Goal: Information Seeking & Learning: Check status

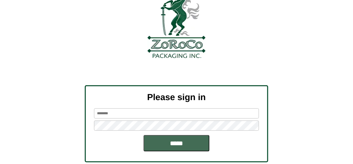
scroll to position [66, 0]
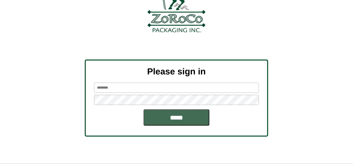
type input "*******"
click at [174, 120] on input "*****" at bounding box center [177, 118] width 66 height 17
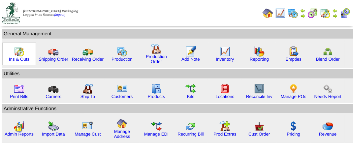
click at [15, 52] on img at bounding box center [19, 51] width 11 height 11
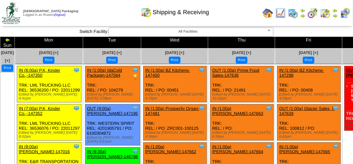
click at [336, 15] on img at bounding box center [335, 15] width 5 height 5
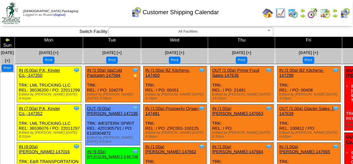
click at [92, 3] on div "Customer Shipping Calendar" at bounding box center [175, 10] width 202 height 18
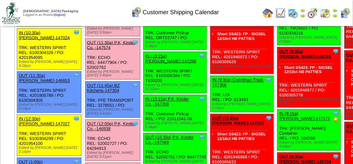
scroll to position [330, 0]
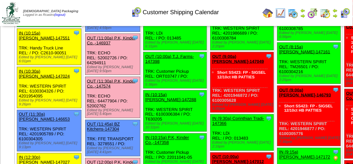
click at [129, 46] on link "OUT (11:00a) P.K, Kinder Co.,-146937" at bounding box center [111, 41] width 49 height 10
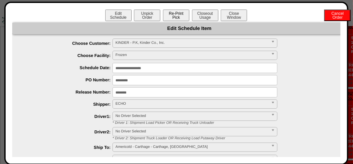
click at [175, 19] on button "Re-Print Pick" at bounding box center [176, 16] width 26 height 12
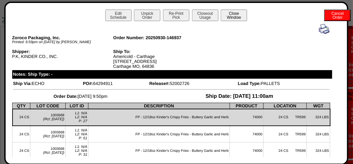
click at [236, 16] on button "Close Window" at bounding box center [234, 16] width 26 height 12
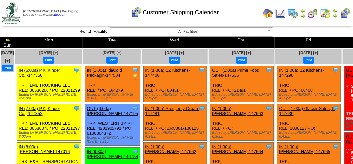
click at [90, 11] on div "Customer Shipping Calendar" at bounding box center [175, 10] width 202 height 18
click at [246, 9] on div "Customer Shipping Calendar" at bounding box center [175, 10] width 202 height 18
click at [112, 13] on div "Customer Shipping Calendar" at bounding box center [175, 10] width 202 height 18
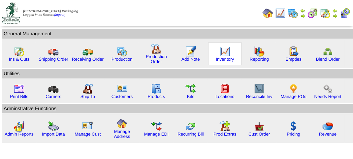
click at [226, 54] on img at bounding box center [225, 51] width 11 height 11
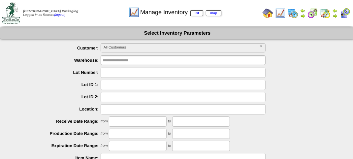
click at [171, 47] on span "All Customers" at bounding box center [180, 48] width 153 height 8
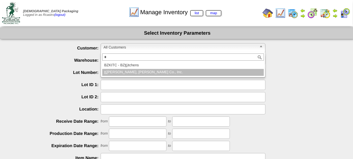
type input "*"
click at [143, 72] on li "K INDER - P.K, Kinder Co., Inc." at bounding box center [183, 72] width 162 height 7
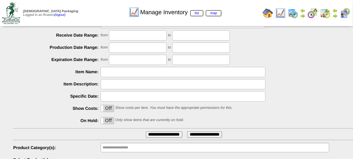
scroll to position [116, 0]
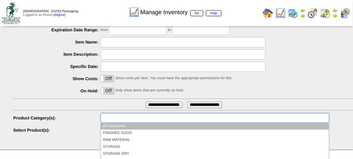
click at [141, 121] on input "text" at bounding box center [124, 118] width 42 height 8
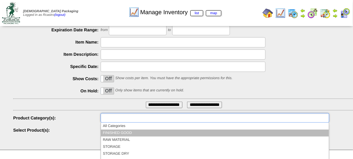
click at [136, 132] on li "FINISHED GOOD" at bounding box center [215, 133] width 228 height 7
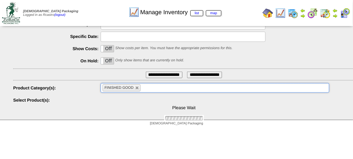
scroll to position [159, 0]
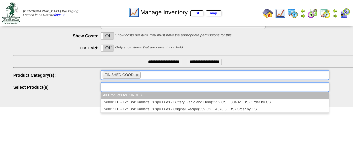
click at [148, 89] on ul at bounding box center [215, 88] width 229 height 10
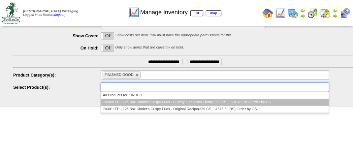
click at [127, 101] on li "74000: FP - 12/18oz Kinder's Crispy Fries - Buttery Garlic and Herb(2252 CS ~ 3…" at bounding box center [215, 102] width 228 height 7
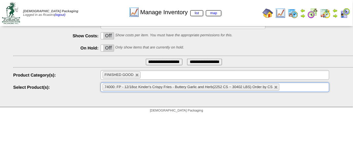
click at [153, 60] on input "**********" at bounding box center [164, 62] width 37 height 7
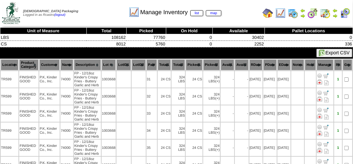
click at [181, 54] on div "Export CSV Move All Checked Hold All Checked" at bounding box center [176, 53] width 353 height 11
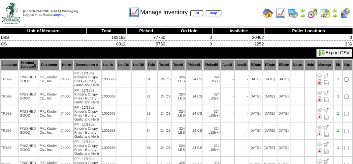
click at [184, 53] on div "Export CSV Move All Checked Hold All Checked" at bounding box center [176, 53] width 353 height 11
click at [137, 55] on div "Export CSV Move All Checked Hold All Checked" at bounding box center [176, 53] width 353 height 11
click at [89, 19] on td "[DEMOGRAPHIC_DATA] Packaging Logged in as Rcastro (logout)" at bounding box center [47, 13] width 93 height 25
click at [98, 12] on div "Manage Inventory list map" at bounding box center [175, 10] width 202 height 18
click at [104, 18] on div "Manage Inventory list map" at bounding box center [175, 10] width 202 height 18
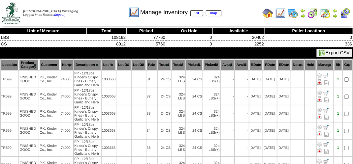
click at [243, 15] on div "Manage Inventory list map" at bounding box center [175, 10] width 202 height 18
click at [102, 13] on div "Manage Inventory list map" at bounding box center [175, 10] width 202 height 18
click at [239, 13] on div "Manage Inventory list map" at bounding box center [175, 10] width 202 height 18
click at [74, 9] on div "Manage Inventory list map" at bounding box center [173, 10] width 205 height 18
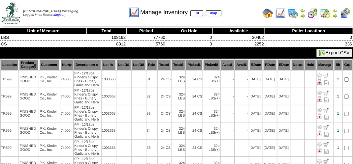
click at [89, 12] on div "Manage Inventory list map" at bounding box center [175, 10] width 202 height 18
click at [102, 14] on div "Manage Inventory list map" at bounding box center [175, 10] width 202 height 18
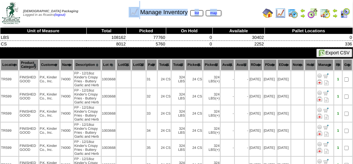
click at [231, 14] on div "Manage Inventory list map" at bounding box center [175, 10] width 202 height 18
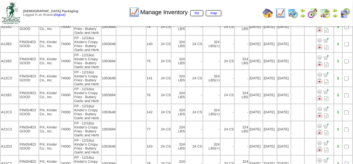
scroll to position [3004, 0]
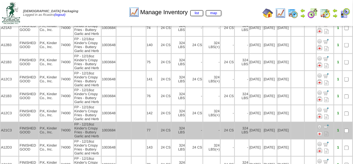
click at [160, 123] on td "24 CS" at bounding box center [165, 131] width 14 height 17
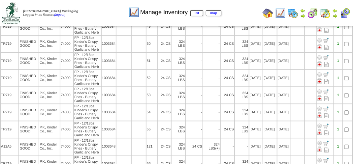
scroll to position [2212, 0]
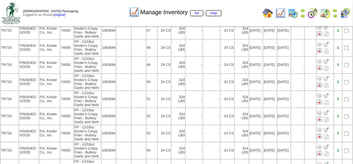
click at [98, 10] on div "Manage Inventory list map" at bounding box center [175, 10] width 202 height 18
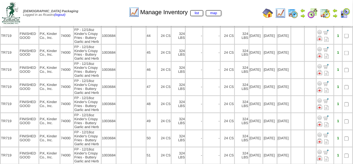
scroll to position [2113, 0]
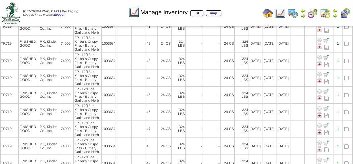
click at [246, 11] on div "Manage Inventory list map" at bounding box center [175, 10] width 202 height 18
click at [252, 15] on div "Manage Inventory list map" at bounding box center [175, 10] width 202 height 18
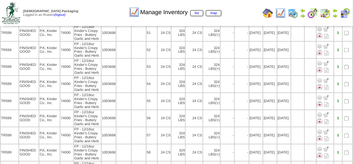
scroll to position [363, 0]
